Goal: Task Accomplishment & Management: Manage account settings

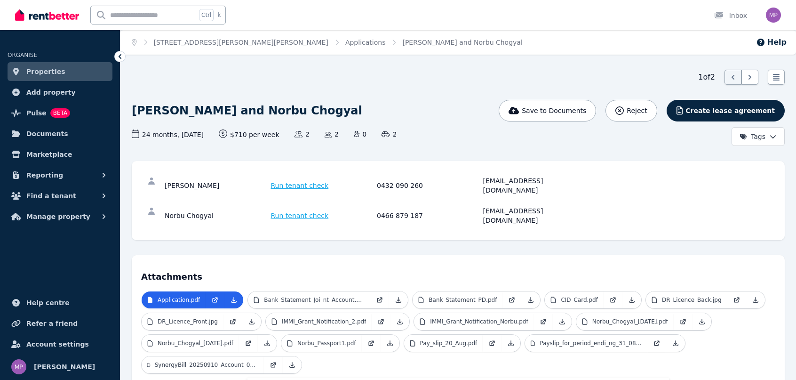
click at [32, 194] on span "Find a tenant" at bounding box center [51, 195] width 50 height 11
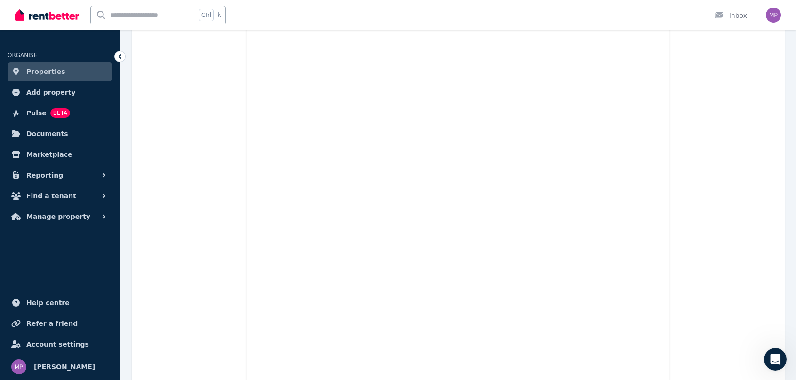
scroll to position [79, 0]
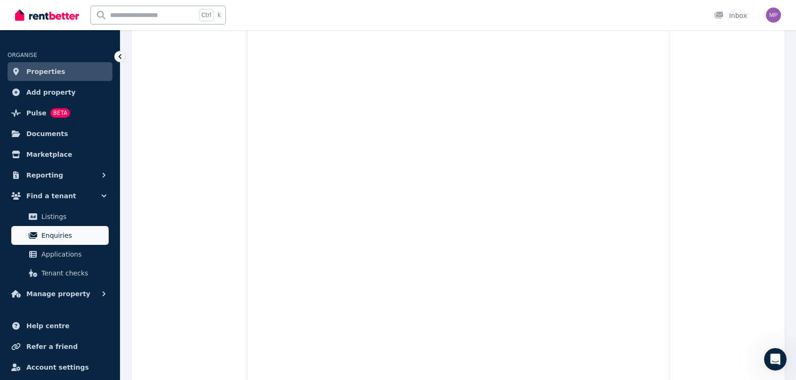
click at [49, 235] on span "Enquiries" at bounding box center [73, 235] width 64 height 11
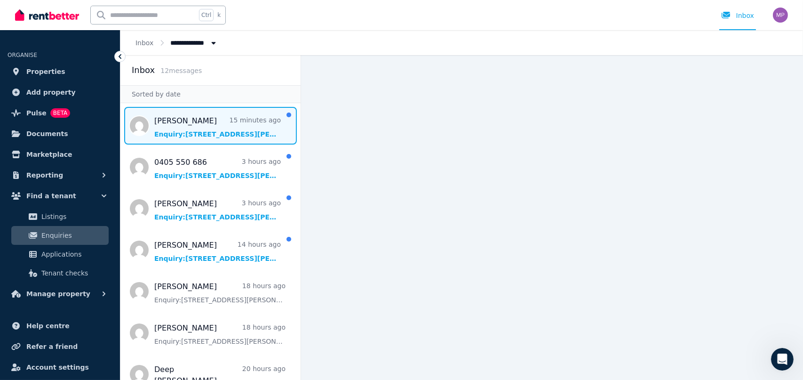
click at [176, 124] on span "Message list" at bounding box center [210, 126] width 180 height 38
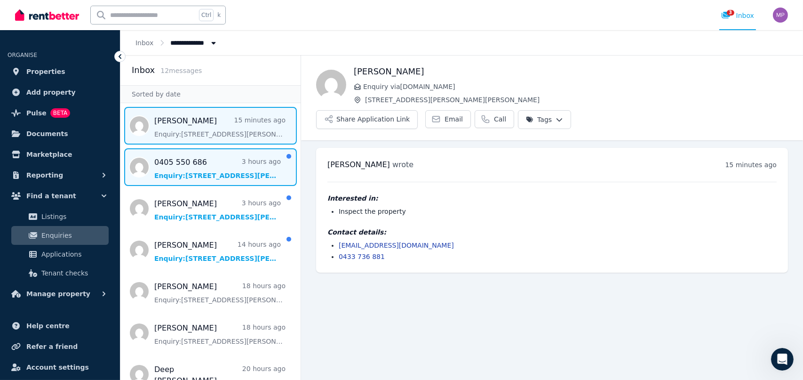
click at [200, 164] on span "Message list" at bounding box center [210, 167] width 180 height 38
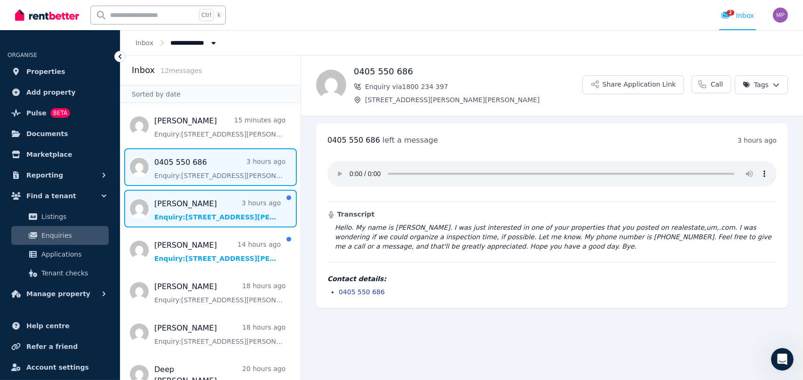
click at [187, 202] on span "Message list" at bounding box center [210, 209] width 180 height 38
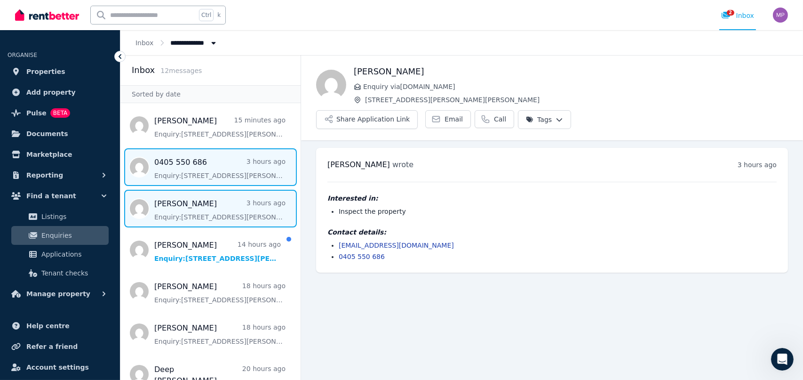
click at [192, 173] on span "Message list" at bounding box center [210, 167] width 180 height 38
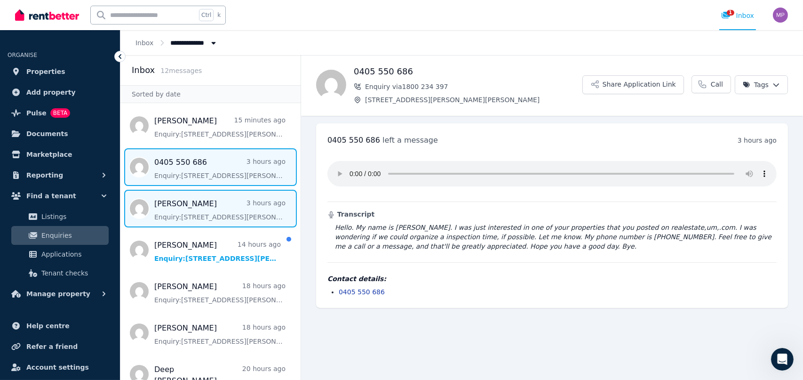
click at [198, 199] on span "Message list" at bounding box center [210, 209] width 180 height 38
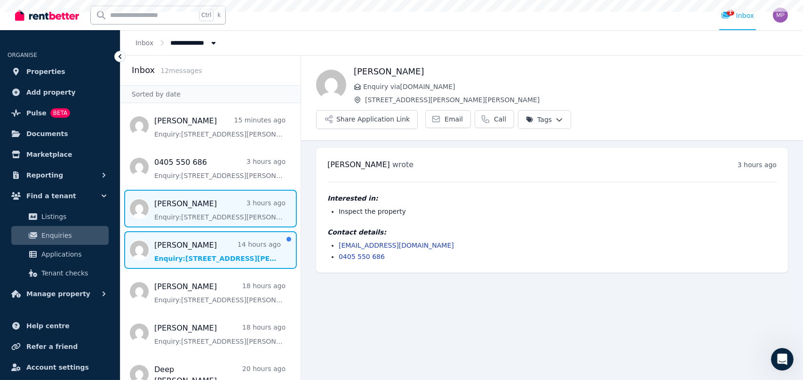
click at [204, 253] on span "Message list" at bounding box center [210, 250] width 180 height 38
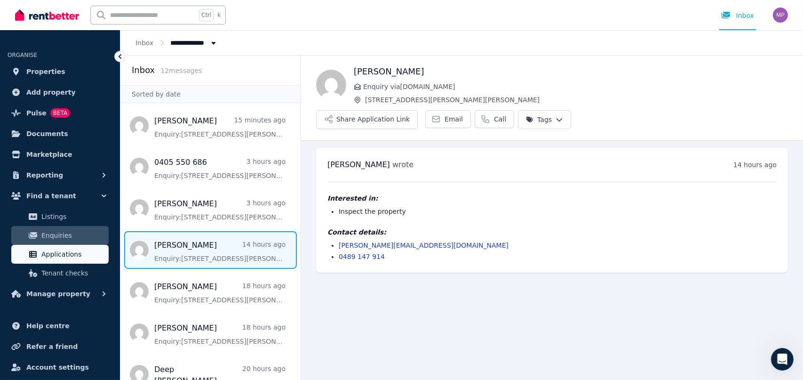
click at [56, 254] on span "Applications" at bounding box center [73, 253] width 64 height 11
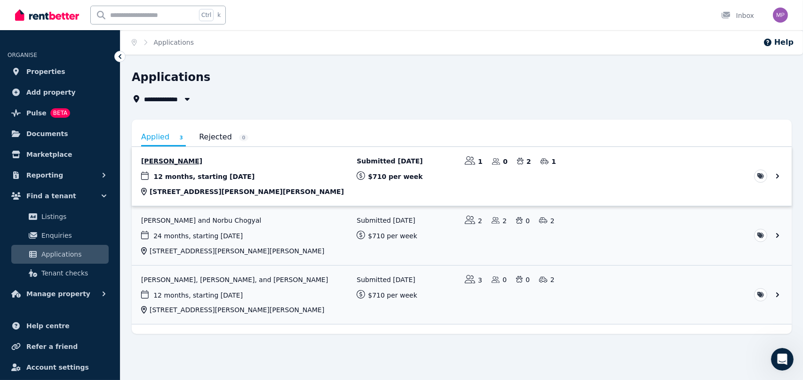
click at [168, 160] on link "View application: Webber Shi" at bounding box center [462, 176] width 660 height 59
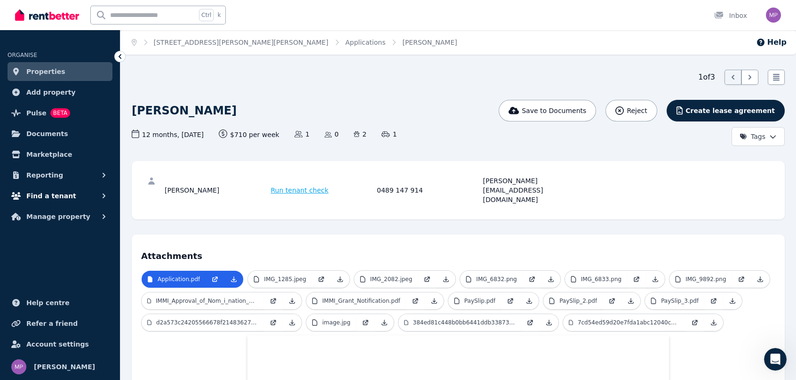
click at [47, 192] on span "Find a tenant" at bounding box center [51, 195] width 50 height 11
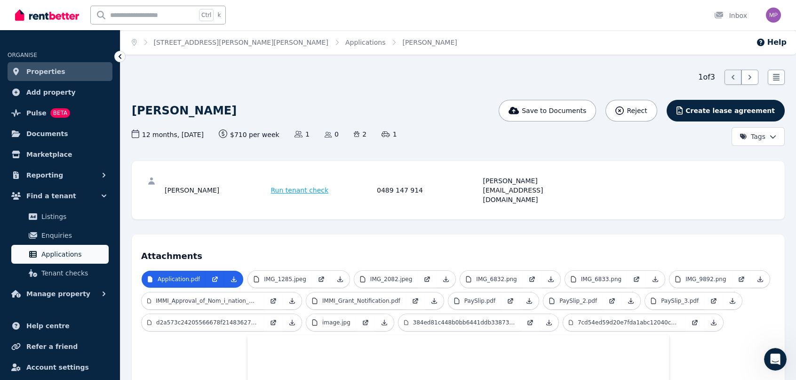
click at [50, 252] on span "Applications" at bounding box center [73, 253] width 64 height 11
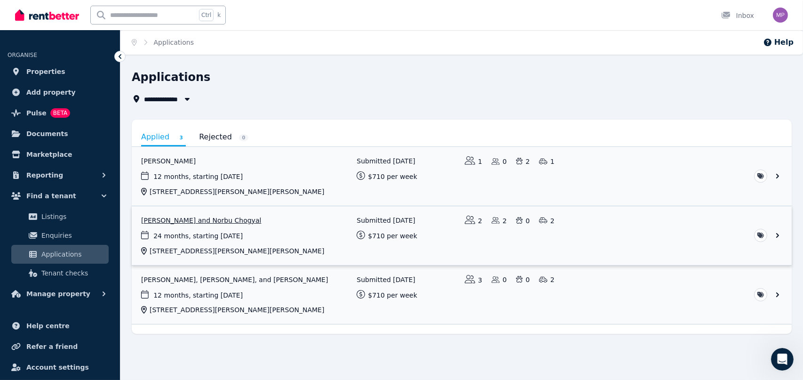
click at [183, 219] on link "View application: Pema Dechen and Norbu Chogyal" at bounding box center [462, 235] width 660 height 59
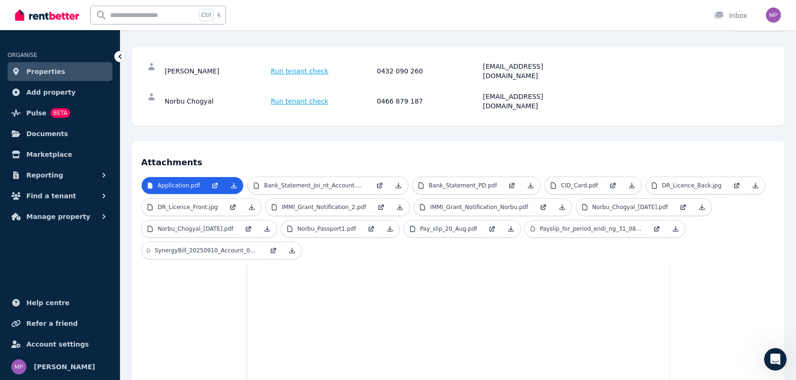
scroll to position [115, 0]
click at [43, 194] on span "Find a tenant" at bounding box center [51, 195] width 50 height 11
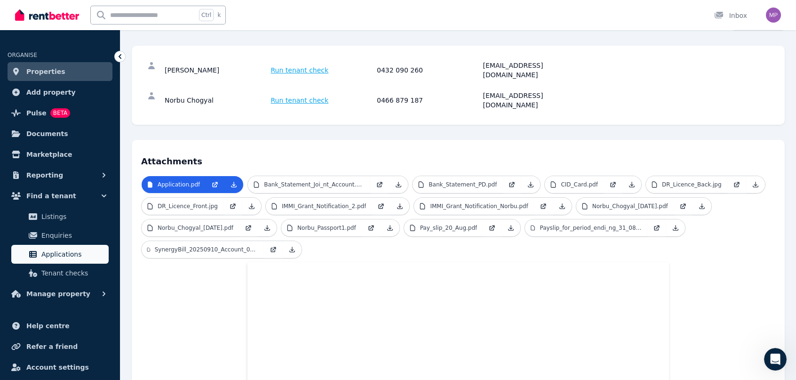
click at [63, 251] on span "Applications" at bounding box center [73, 253] width 64 height 11
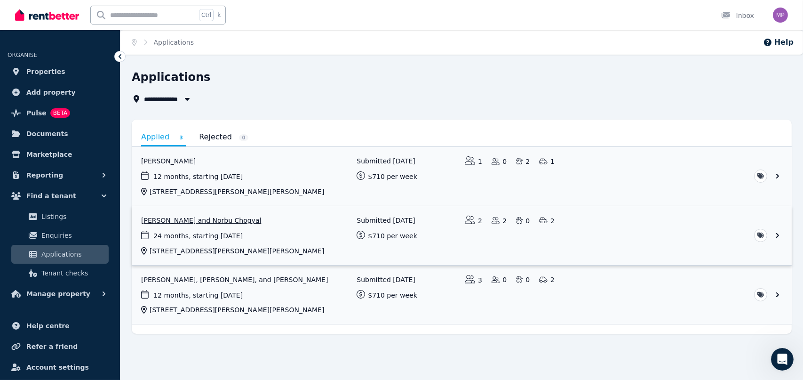
click at [180, 220] on link "View application: Pema Dechen and Norbu Chogyal" at bounding box center [462, 235] width 660 height 59
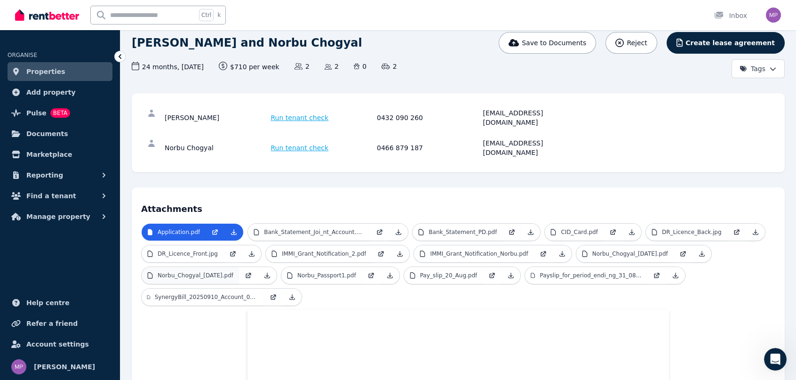
scroll to position [94, 0]
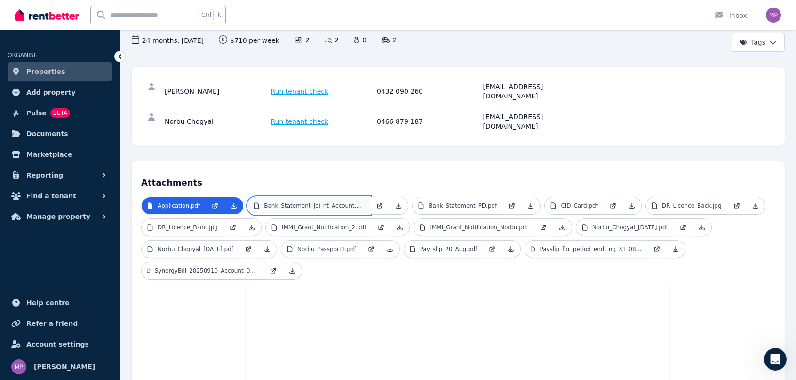
click at [333, 202] on p "Bank_Statement_Joi_nt_Account.pdf" at bounding box center [314, 206] width 101 height 8
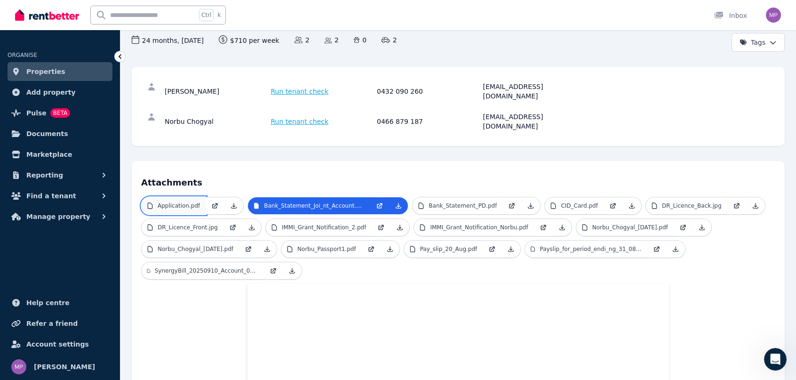
click at [190, 202] on p "Application.pdf" at bounding box center [179, 206] width 42 height 8
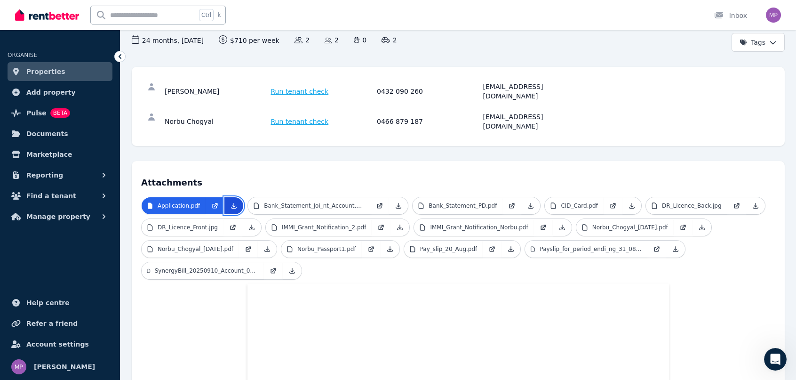
click at [232, 202] on icon at bounding box center [234, 206] width 8 height 8
click at [231, 203] on icon at bounding box center [233, 205] width 5 height 5
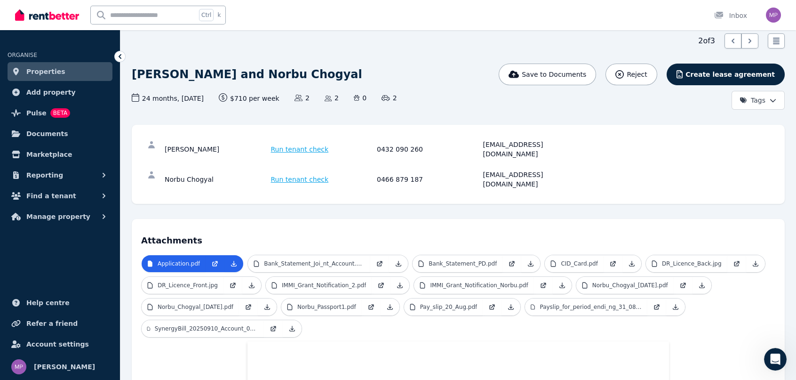
scroll to position [0, 0]
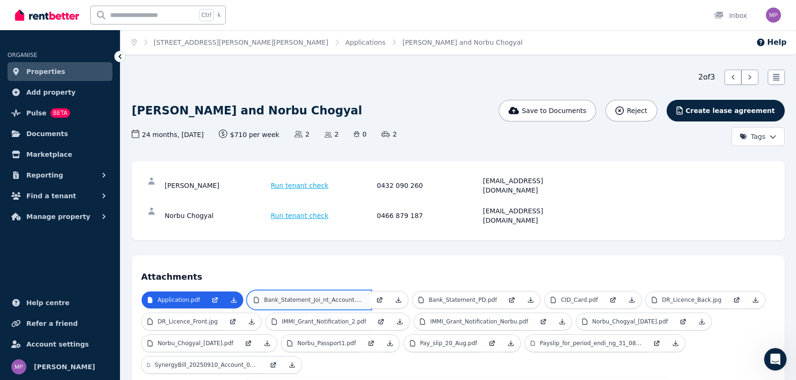
click at [291, 296] on p "Bank_Statement_Joi_nt_Account.pdf" at bounding box center [314, 300] width 101 height 8
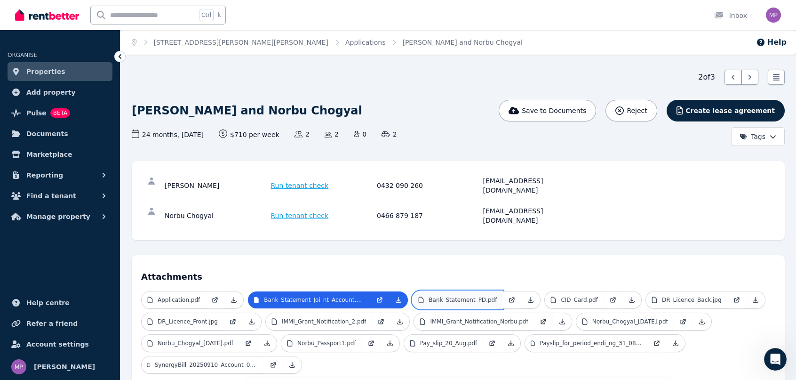
click at [468, 296] on p "Bank_Statement_PD.pdf" at bounding box center [463, 300] width 68 height 8
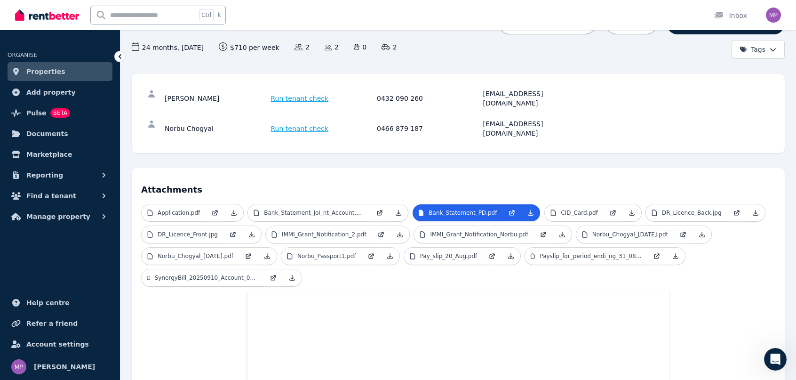
scroll to position [94, 0]
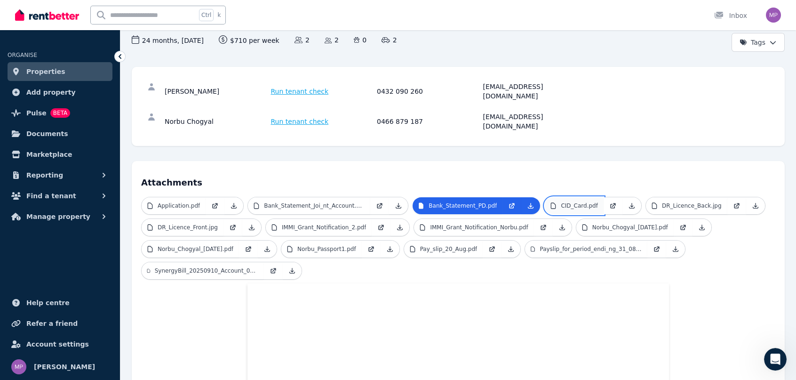
click at [561, 202] on p "CID_Card.pdf" at bounding box center [579, 206] width 37 height 8
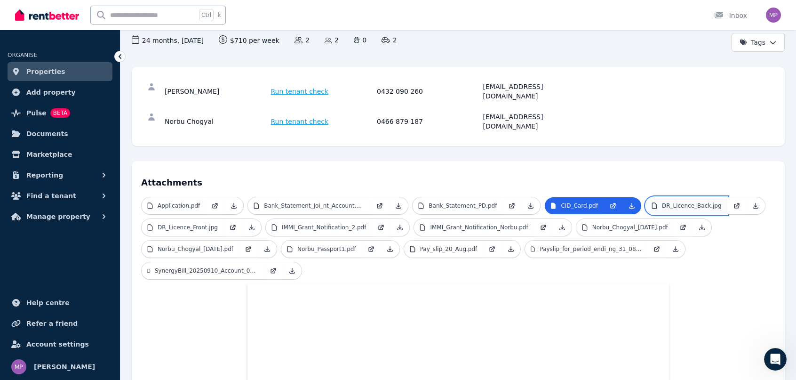
click at [663, 202] on p "DR_Licence_Back.jpg" at bounding box center [692, 206] width 60 height 8
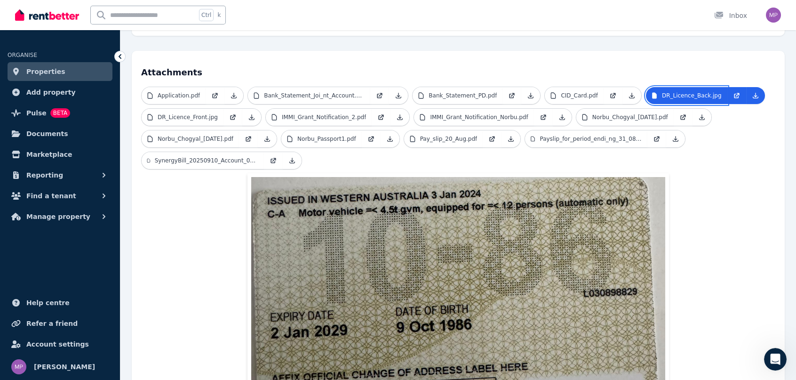
scroll to position [188, 0]
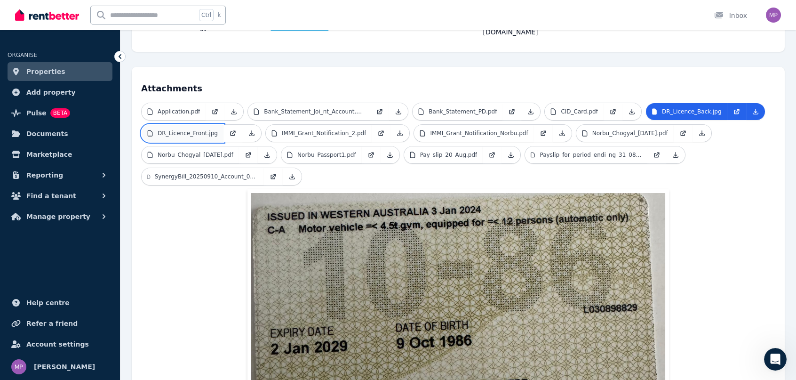
click at [186, 129] on p "DR_Licence_Front.jpg" at bounding box center [188, 133] width 60 height 8
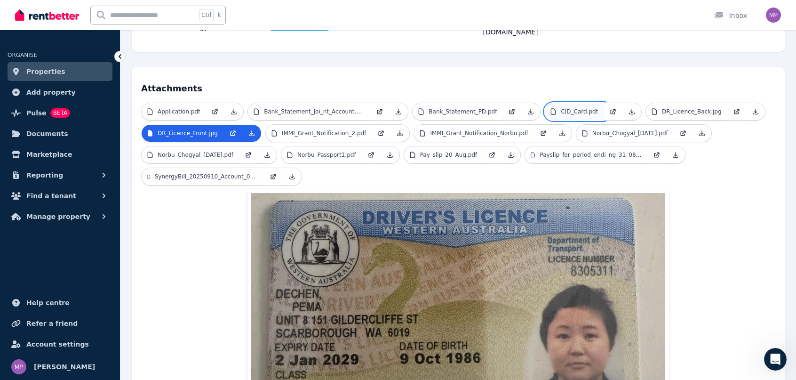
click at [561, 108] on p "CID_Card.pdf" at bounding box center [579, 112] width 37 height 8
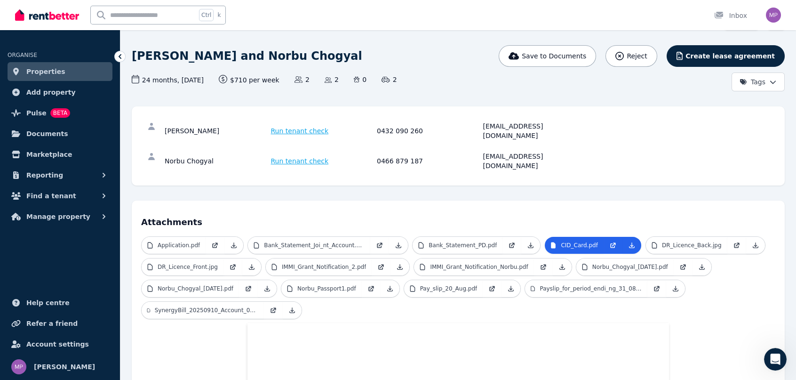
scroll to position [0, 0]
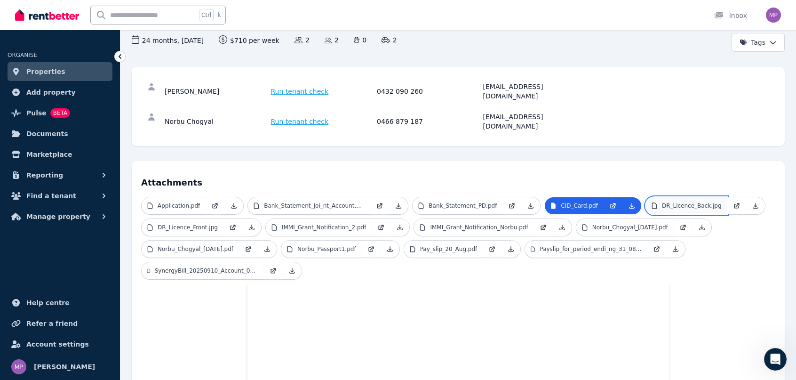
click at [664, 202] on p "DR_Licence_Back.jpg" at bounding box center [692, 206] width 60 height 8
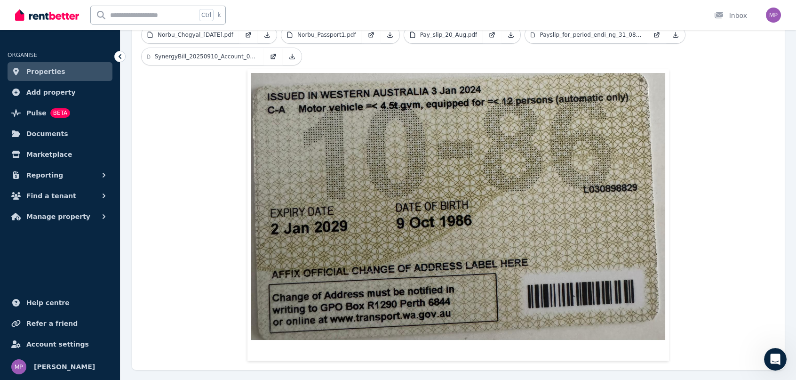
scroll to position [310, 0]
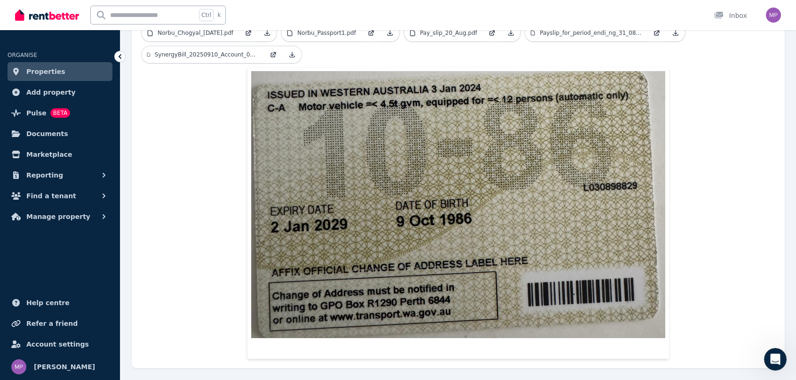
click at [652, 223] on img at bounding box center [458, 204] width 414 height 267
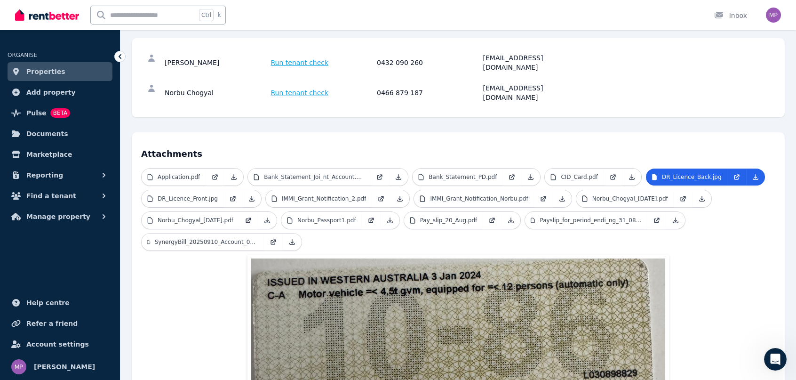
scroll to position [122, 0]
click at [752, 174] on icon at bounding box center [756, 178] width 8 height 8
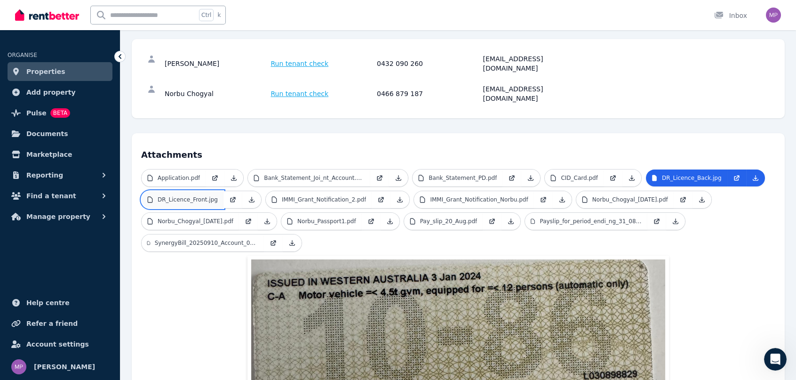
click at [170, 196] on p "DR_Licence_Front.jpg" at bounding box center [188, 200] width 60 height 8
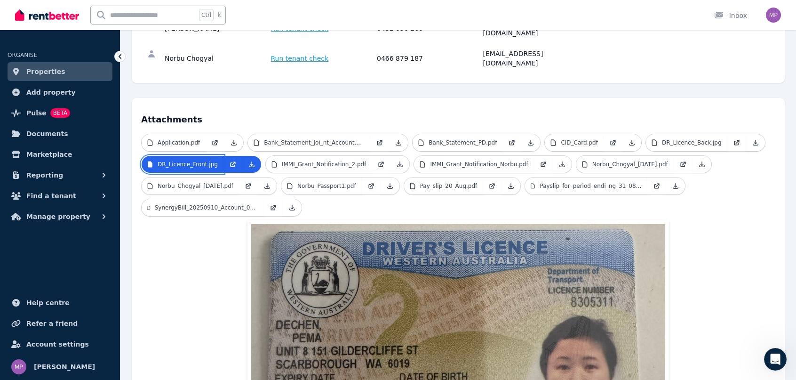
scroll to position [141, 0]
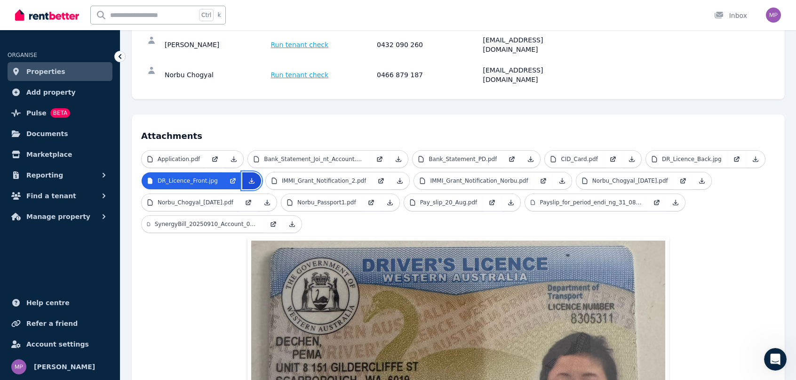
click at [248, 177] on icon at bounding box center [252, 181] width 8 height 8
click at [317, 177] on p "IMMI_Grant_Notification_2.pdf" at bounding box center [324, 181] width 84 height 8
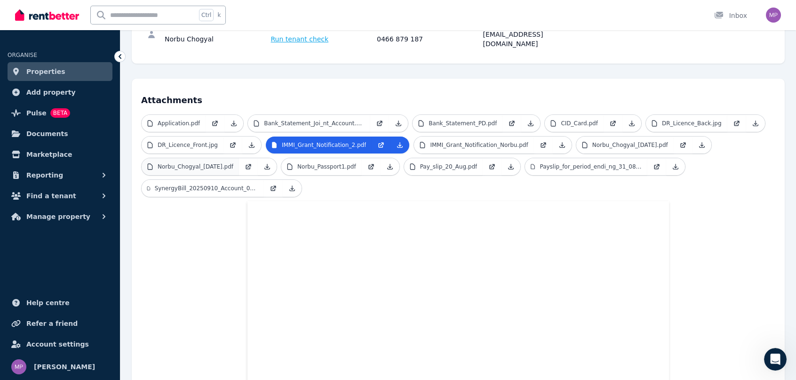
scroll to position [147, 0]
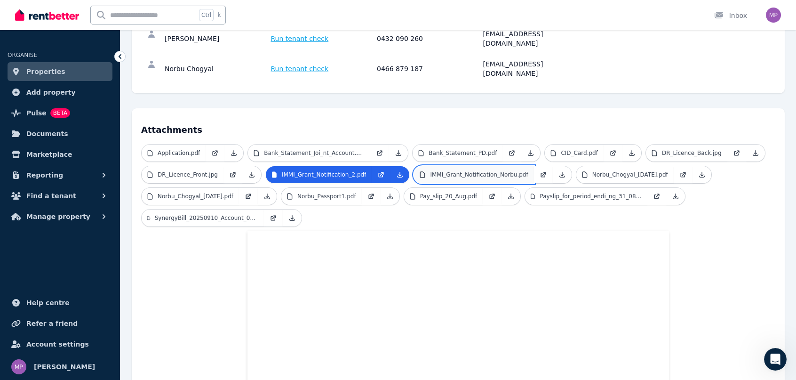
click at [459, 171] on p "IMMI_Grant_Notification_Norbu.pdf" at bounding box center [479, 175] width 98 height 8
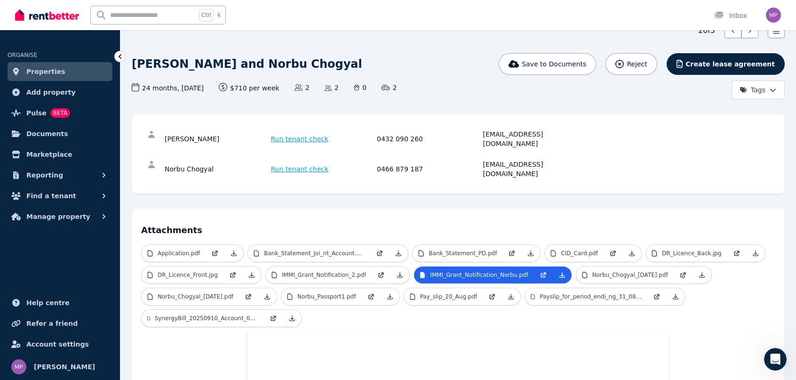
scroll to position [94, 0]
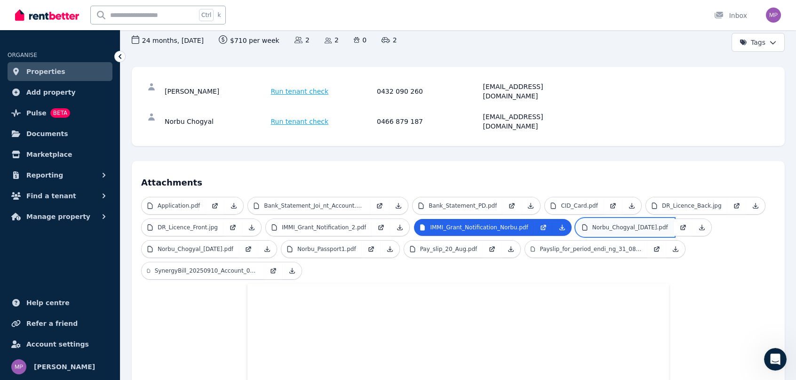
click at [601, 223] on p "Norbu_Chogyal_[DATE].pdf" at bounding box center [630, 227] width 76 height 8
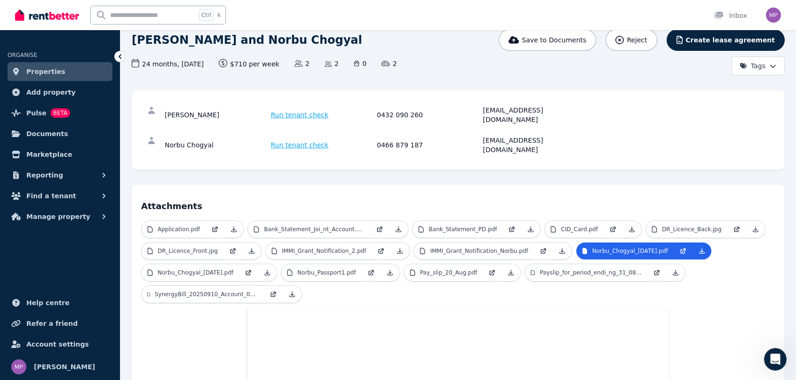
scroll to position [141, 0]
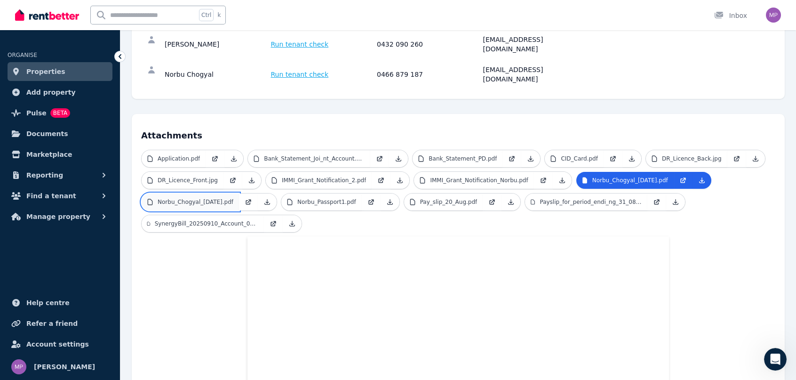
click at [197, 198] on p "Norbu_Chogyal_[DATE].pdf" at bounding box center [196, 202] width 76 height 8
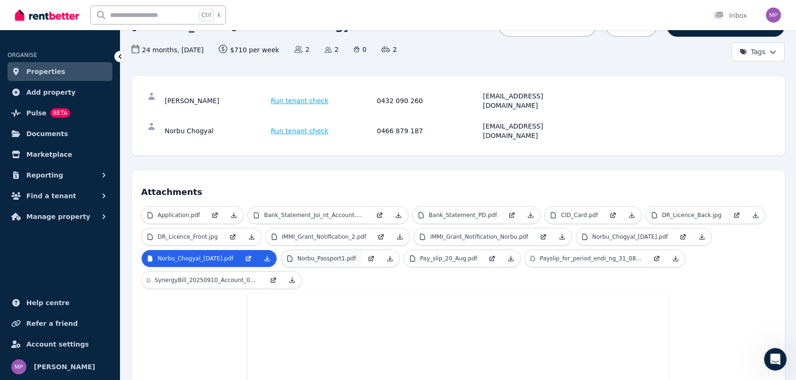
scroll to position [132, 0]
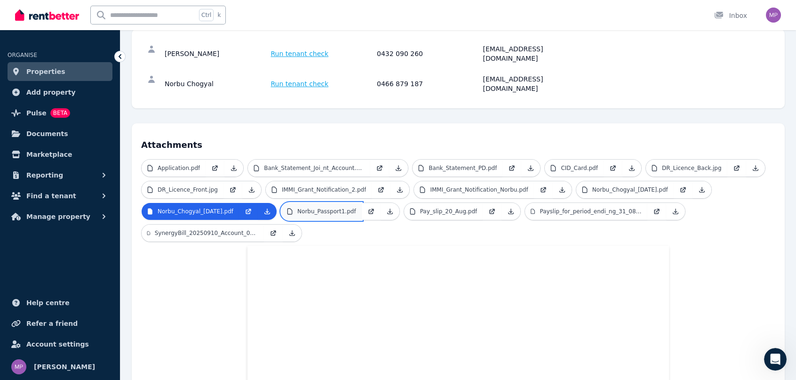
click at [339, 207] on p "Norbu_Passport1.pdf" at bounding box center [326, 211] width 59 height 8
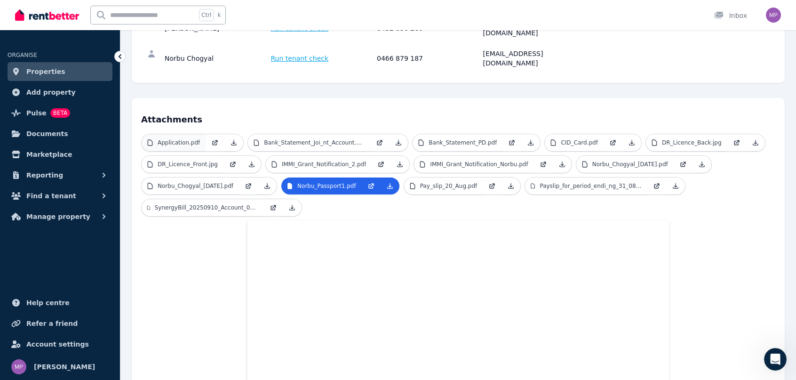
scroll to position [128, 0]
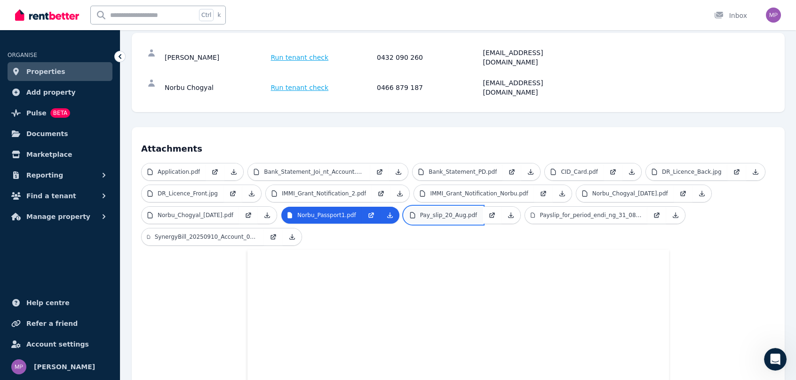
click at [462, 211] on p "Pay_slip_20_Aug.pdf" at bounding box center [448, 215] width 57 height 8
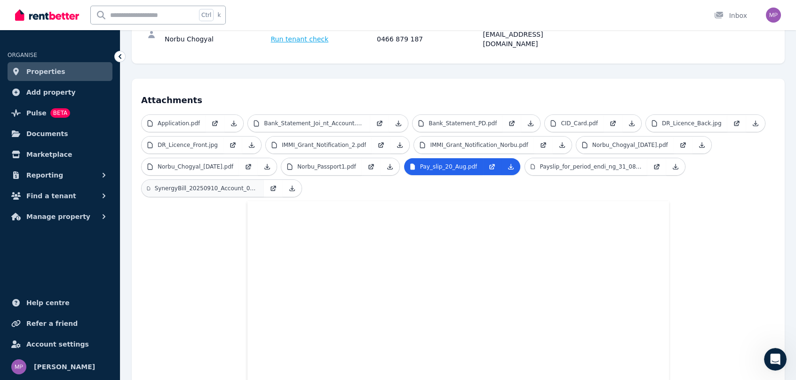
scroll to position [85, 0]
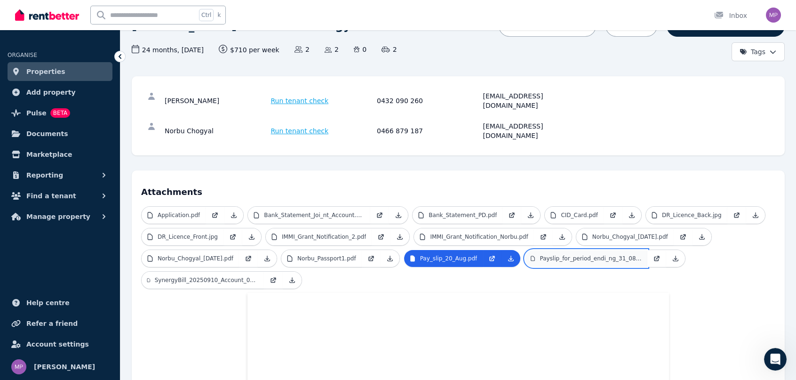
click at [581, 255] on p "Payslip_for_period_endi_ng_31_08_2025.pdf" at bounding box center [591, 259] width 102 height 8
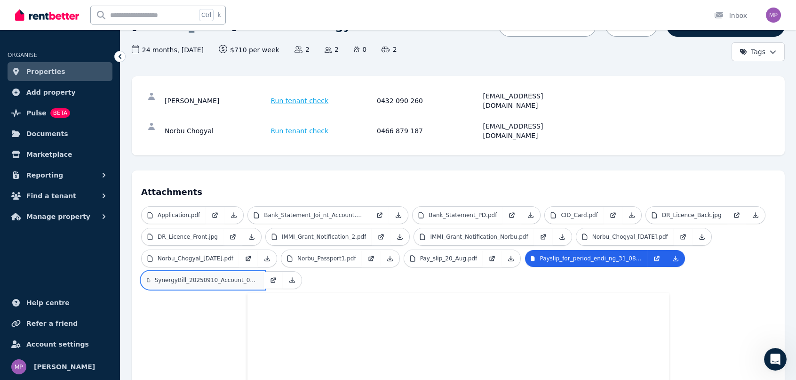
click at [215, 276] on p "SynergyBill_20250910_Account_000412153470_026538.pdf" at bounding box center [206, 280] width 103 height 8
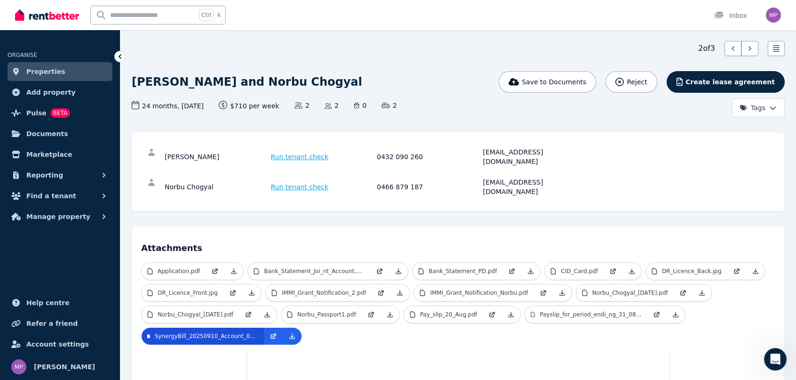
scroll to position [27, 0]
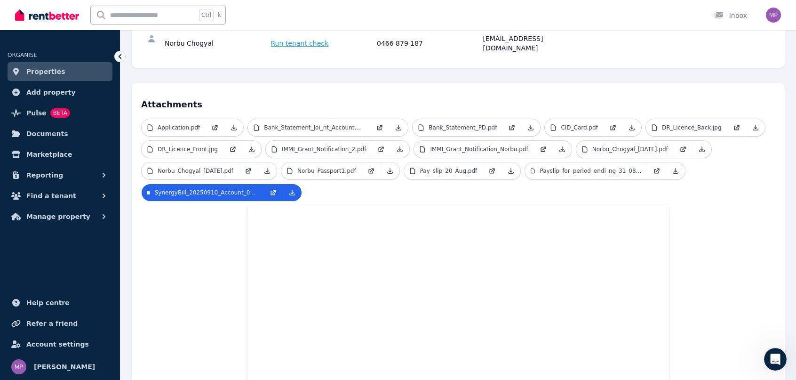
scroll to position [215, 0]
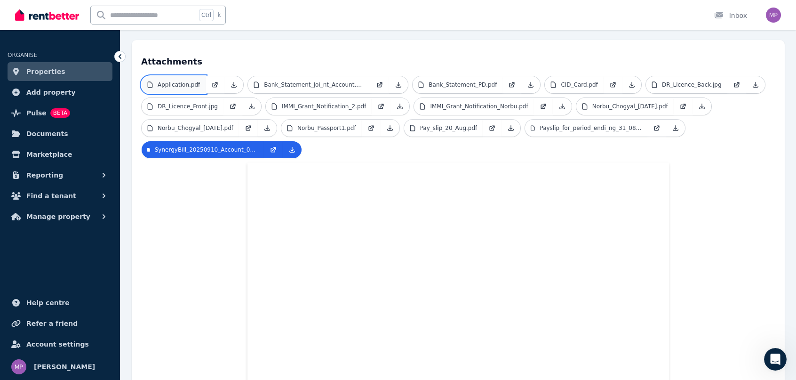
click at [183, 81] on p "Application.pdf" at bounding box center [179, 85] width 42 height 8
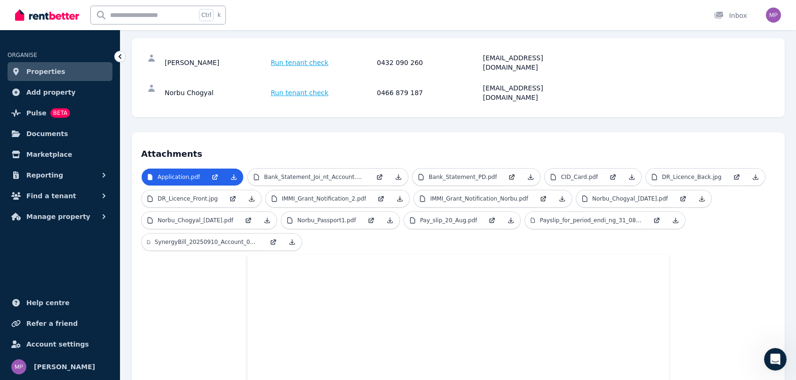
scroll to position [79, 0]
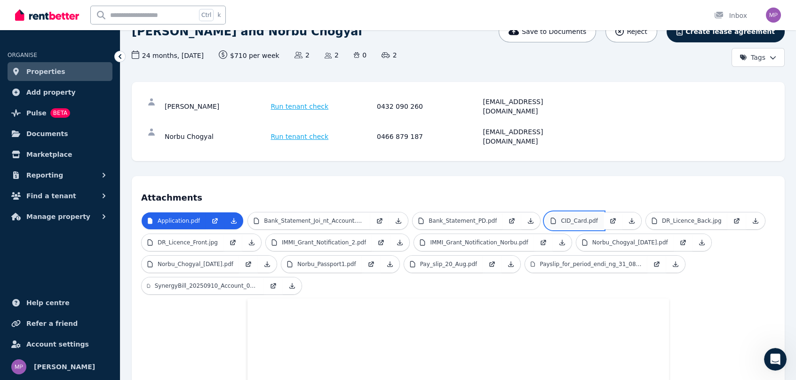
click at [566, 217] on p "CID_Card.pdf" at bounding box center [579, 221] width 37 height 8
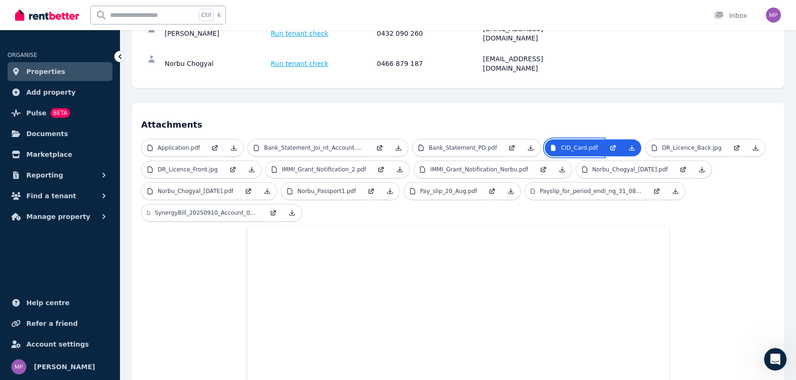
scroll to position [81, 0]
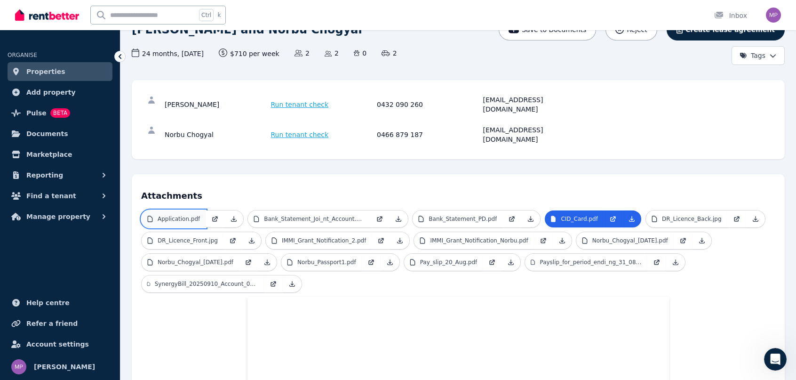
click at [185, 210] on link "Application.pdf" at bounding box center [174, 218] width 64 height 17
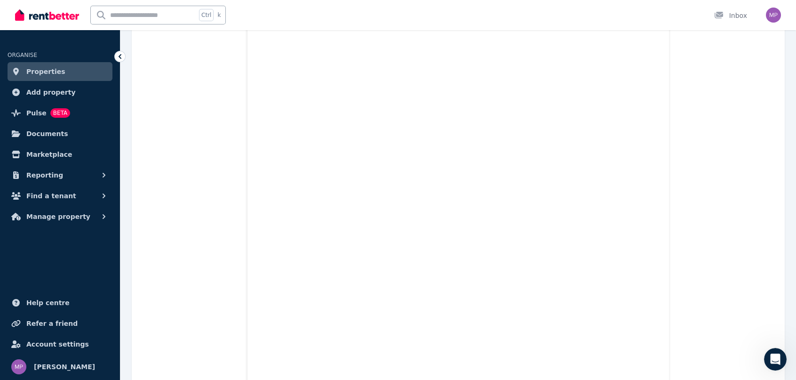
scroll to position [6394, 0]
click at [40, 192] on span "Find a tenant" at bounding box center [51, 195] width 50 height 11
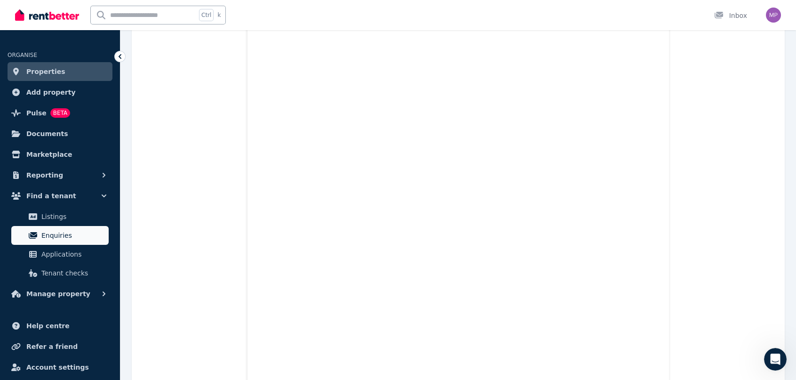
click at [49, 232] on span "Enquiries" at bounding box center [73, 235] width 64 height 11
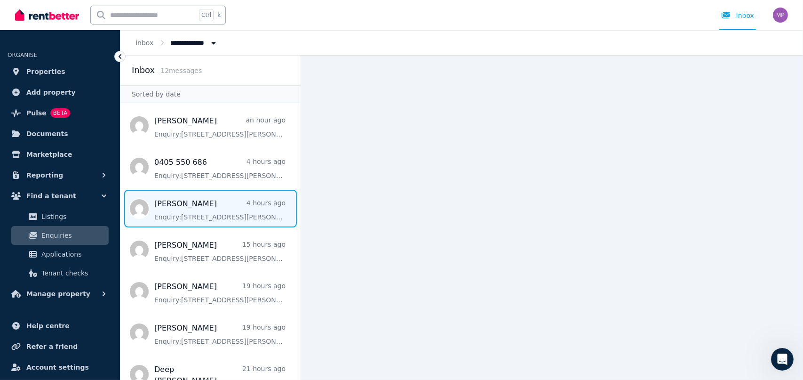
click at [204, 210] on span "Message list" at bounding box center [210, 209] width 180 height 38
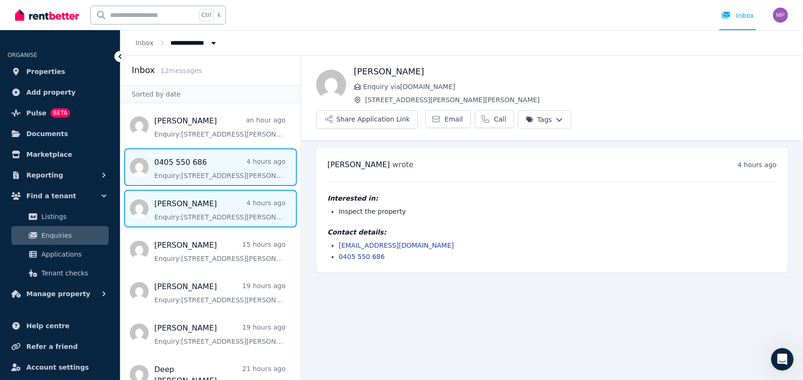
click at [184, 167] on span "Message list" at bounding box center [210, 167] width 180 height 38
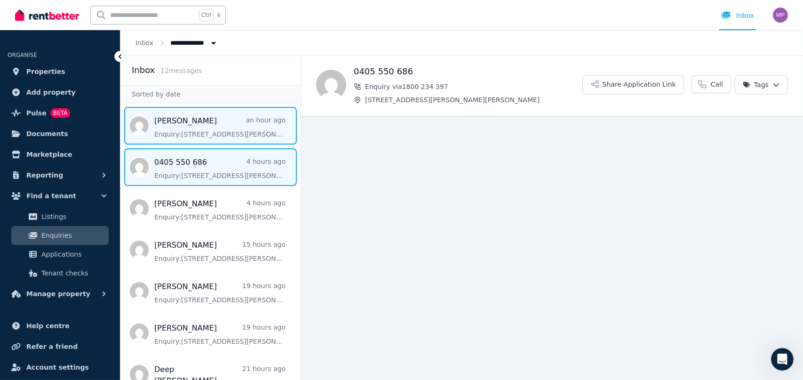
click at [188, 127] on span "Message list" at bounding box center [210, 126] width 180 height 38
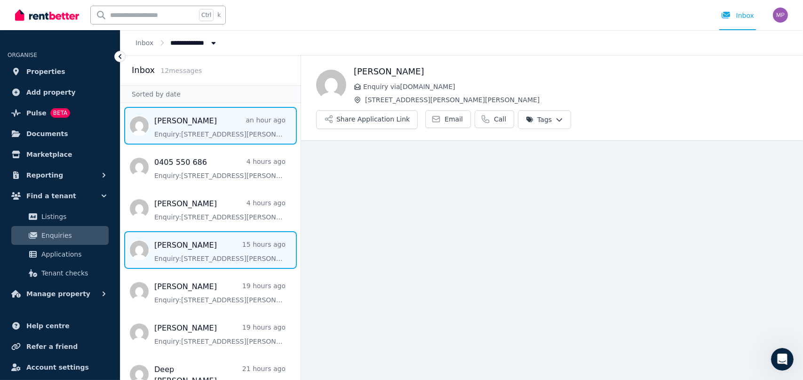
click at [195, 254] on span "Message list" at bounding box center [210, 250] width 180 height 38
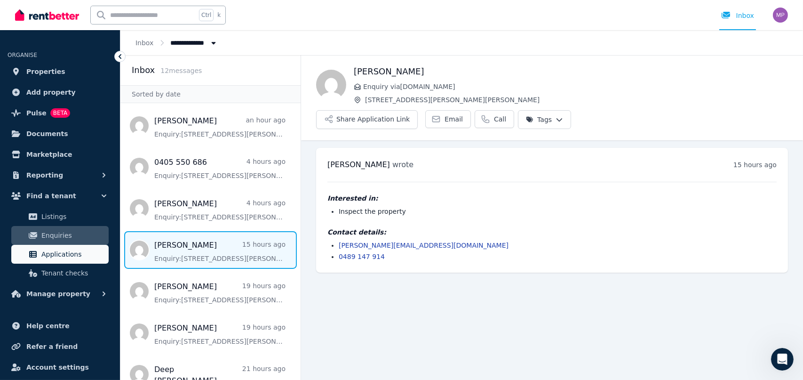
click at [61, 255] on span "Applications" at bounding box center [73, 253] width 64 height 11
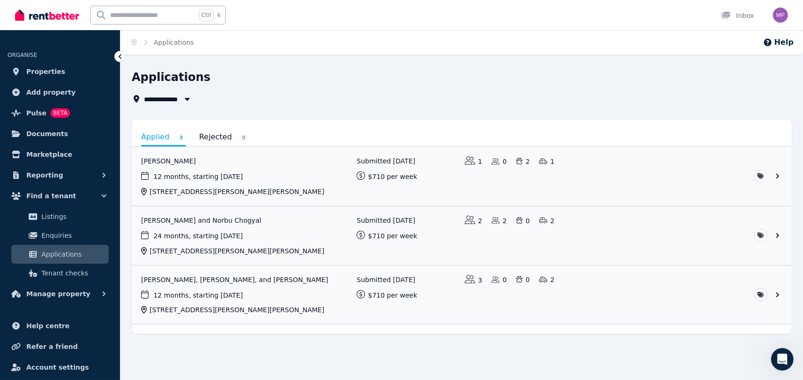
click at [55, 252] on span "Applications" at bounding box center [73, 253] width 64 height 11
click at [52, 233] on span "Enquiries" at bounding box center [73, 235] width 64 height 11
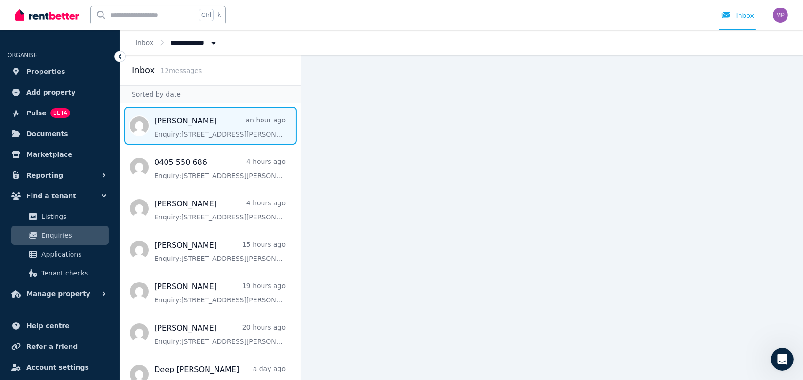
click at [203, 121] on span "Message list" at bounding box center [210, 126] width 180 height 38
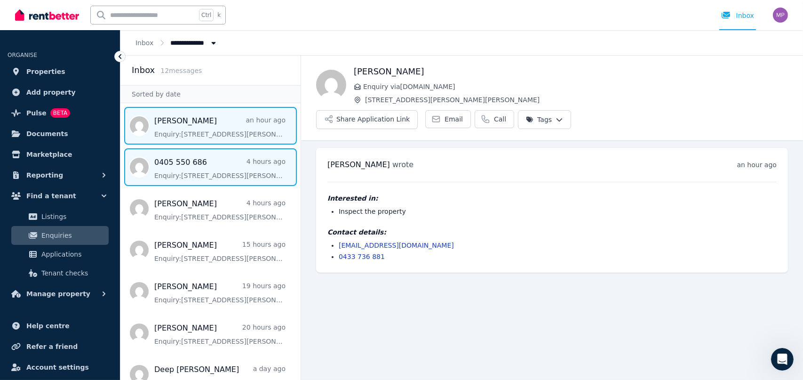
click at [199, 162] on span "Message list" at bounding box center [210, 167] width 180 height 38
